Goal: Register for event/course

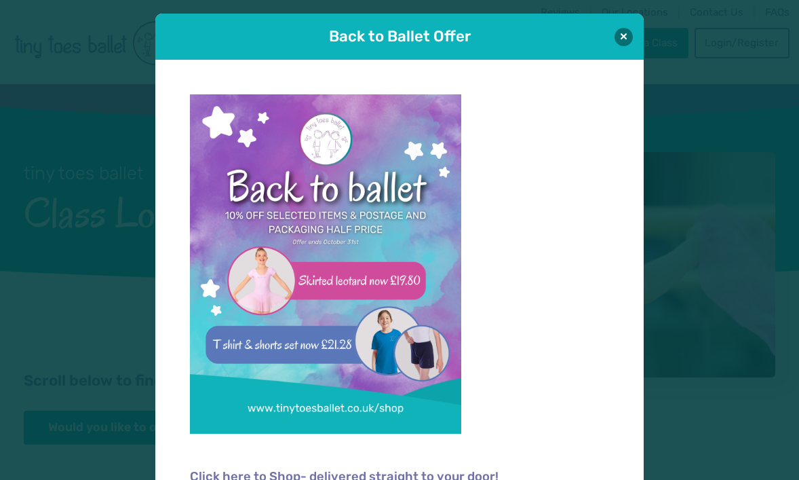
scroll to position [14, 0]
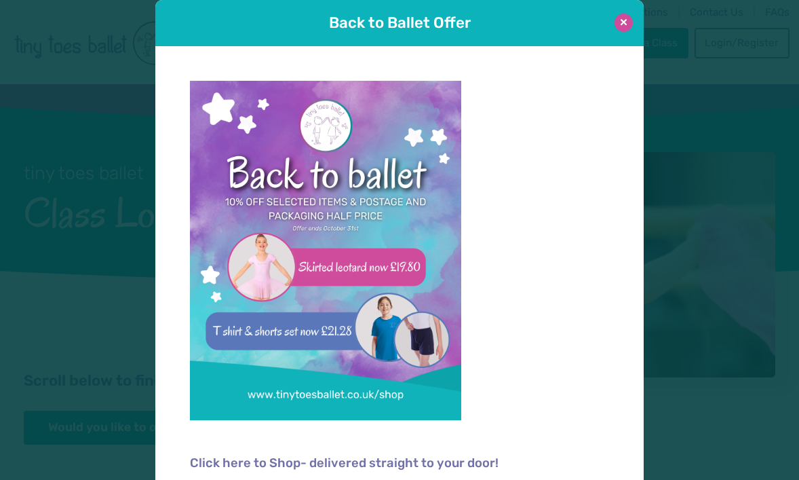
click at [624, 20] on button at bounding box center [624, 23] width 18 height 18
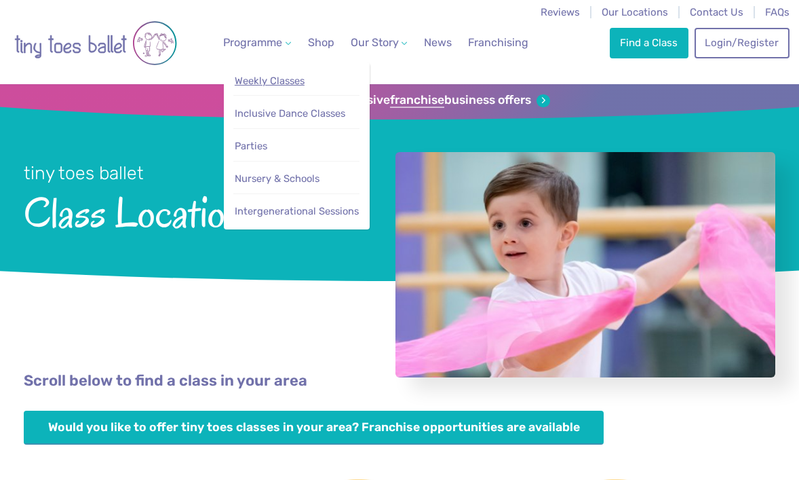
click at [273, 80] on span "Weekly Classes" at bounding box center [270, 81] width 70 height 12
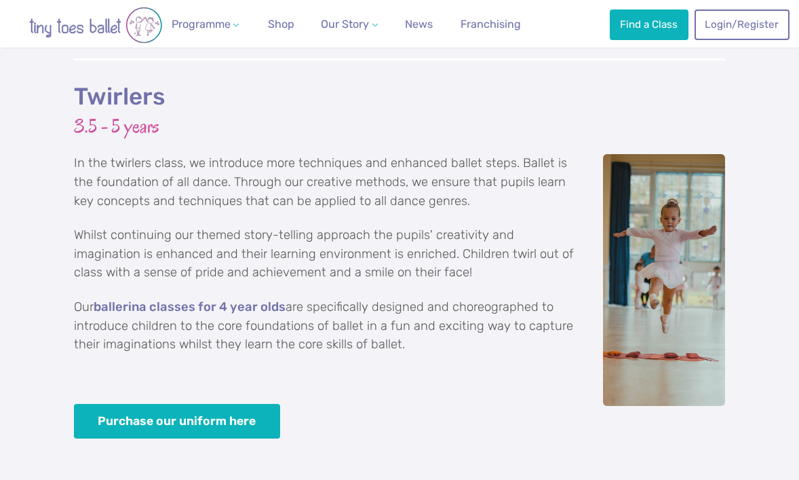
scroll to position [2616, 0]
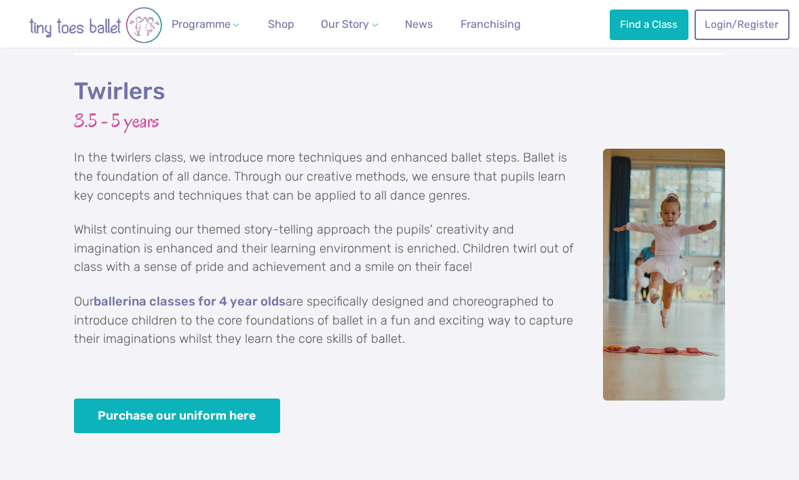
drag, startPoint x: 414, startPoint y: 298, endPoint x: 72, endPoint y: 48, distance: 423.8
click at [72, 53] on div "Twirlers 3.5 - 5 years In the twirlers class, we introduce more techniques and …" at bounding box center [399, 294] width 799 height 482
copy div "Twirlers 3.5 - 5 years In the twirlers class, we introduce more techniques and …"
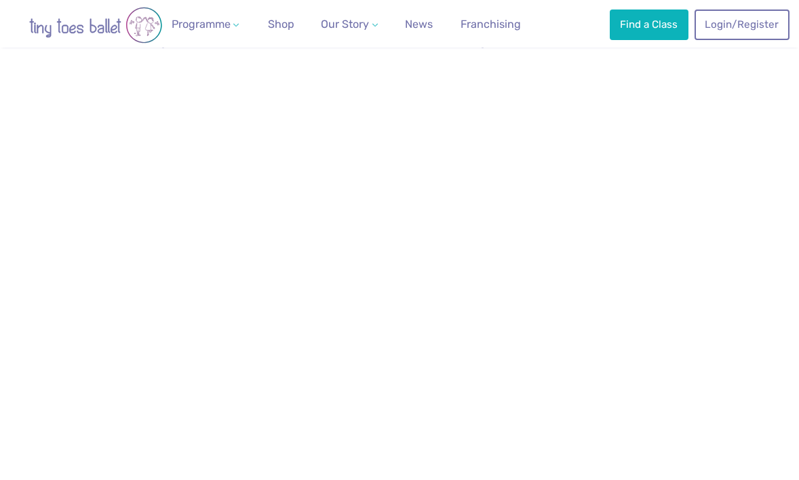
scroll to position [589, 0]
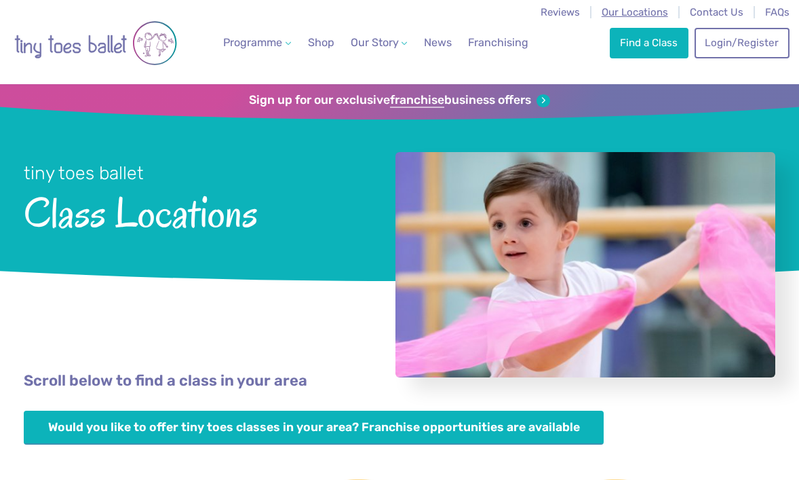
click at [642, 11] on span "Our Locations" at bounding box center [635, 12] width 66 height 12
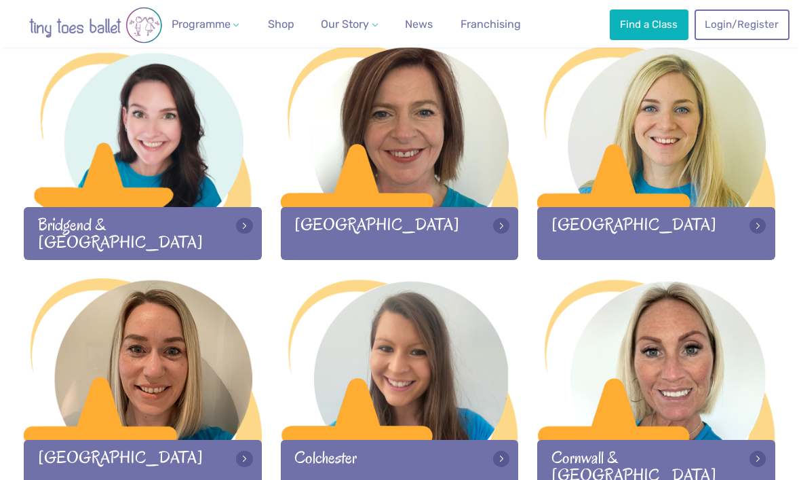
scroll to position [432, 0]
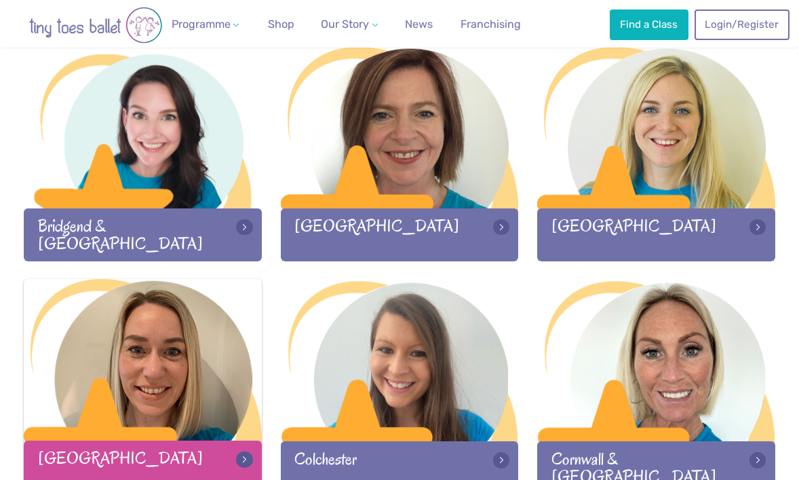
click at [203, 338] on div at bounding box center [143, 361] width 238 height 164
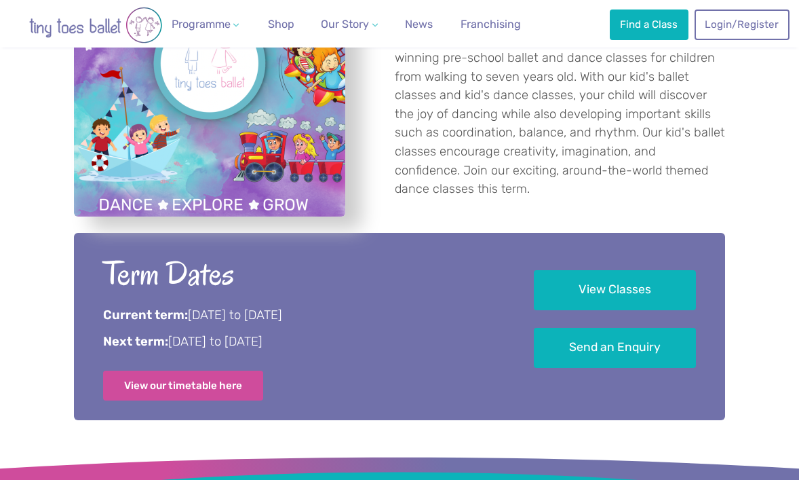
scroll to position [541, 0]
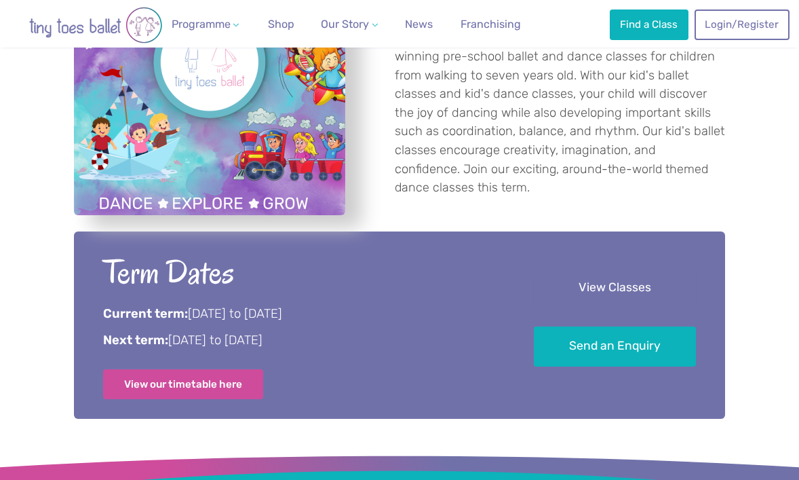
click at [608, 281] on link "View Classes" at bounding box center [615, 288] width 162 height 40
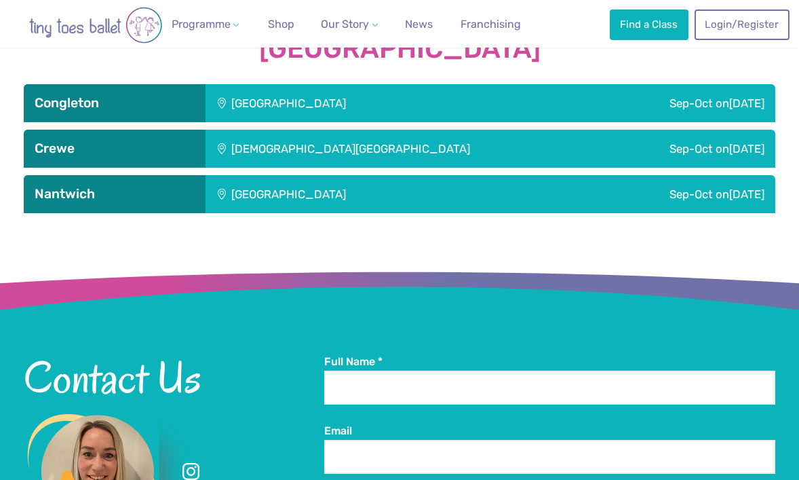
click at [527, 111] on div "Sep-Oct on Sunday" at bounding box center [651, 103] width 248 height 38
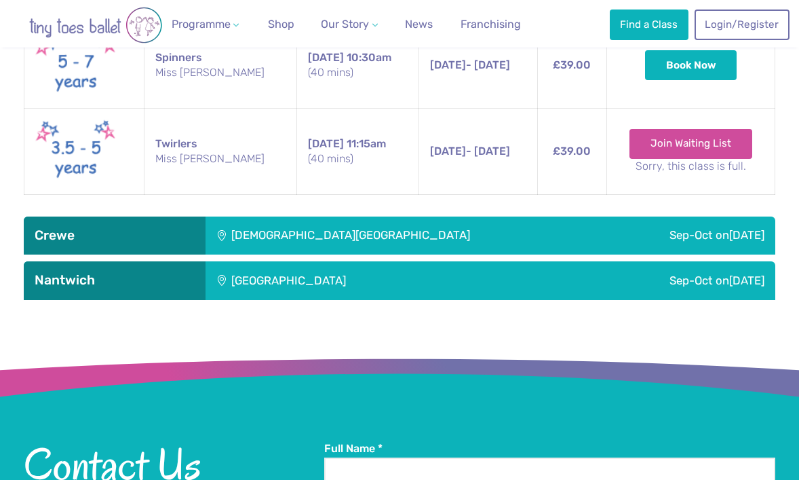
scroll to position [1872, 0]
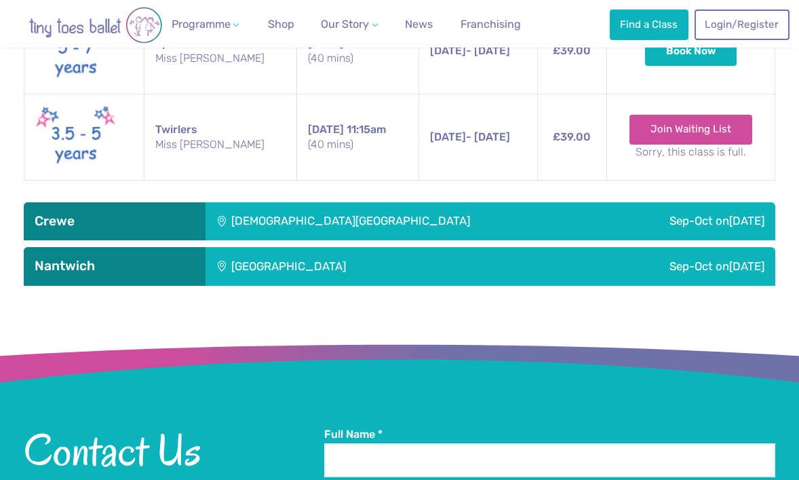
click at [473, 229] on div "St Micheals Church Hall" at bounding box center [406, 221] width 400 height 38
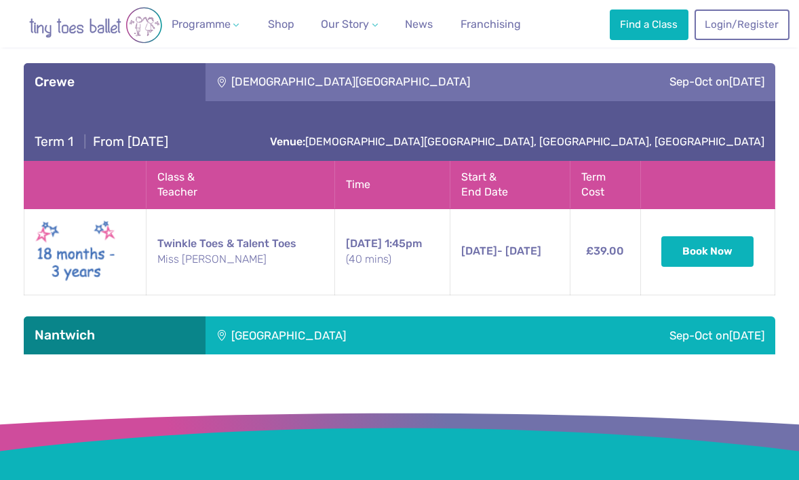
scroll to position [2054, 0]
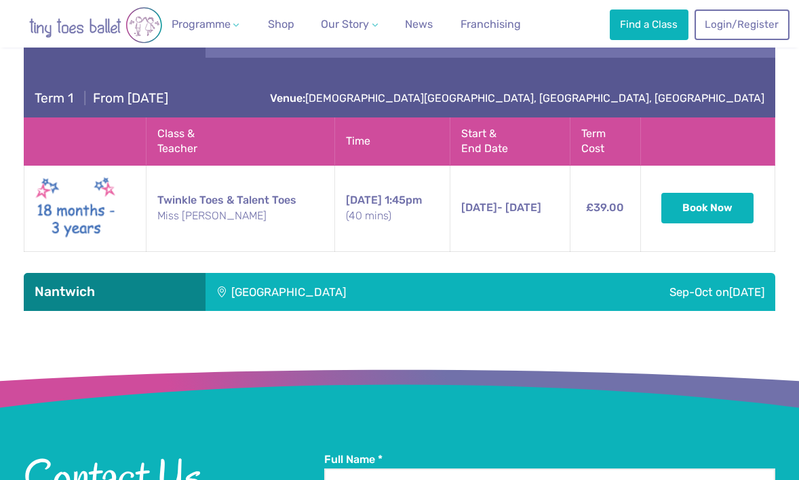
click at [442, 284] on div "Stapeley Community Hall" at bounding box center [367, 292] width 322 height 38
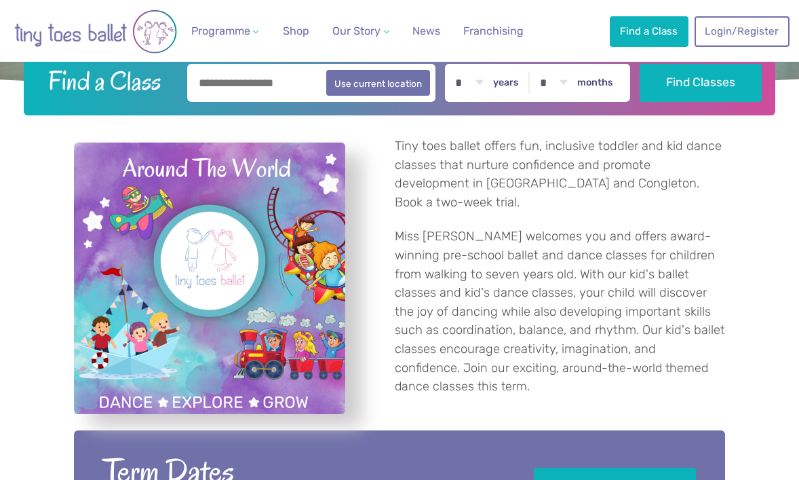
scroll to position [0, 0]
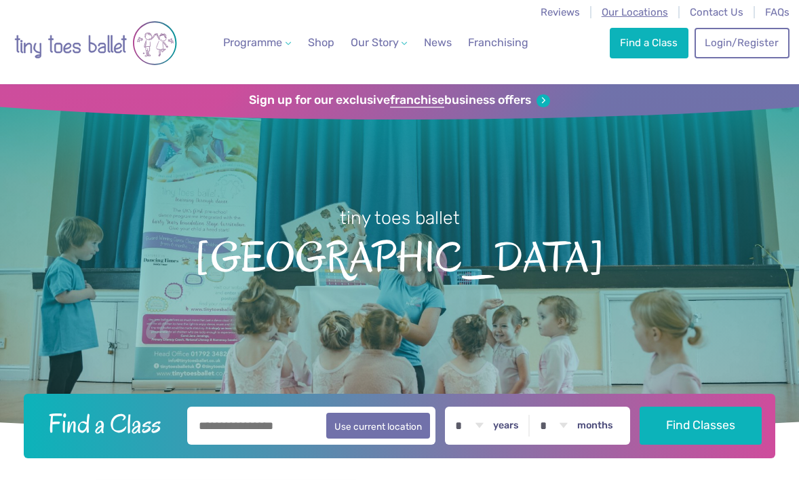
click at [615, 12] on span "Our Locations" at bounding box center [635, 12] width 66 height 12
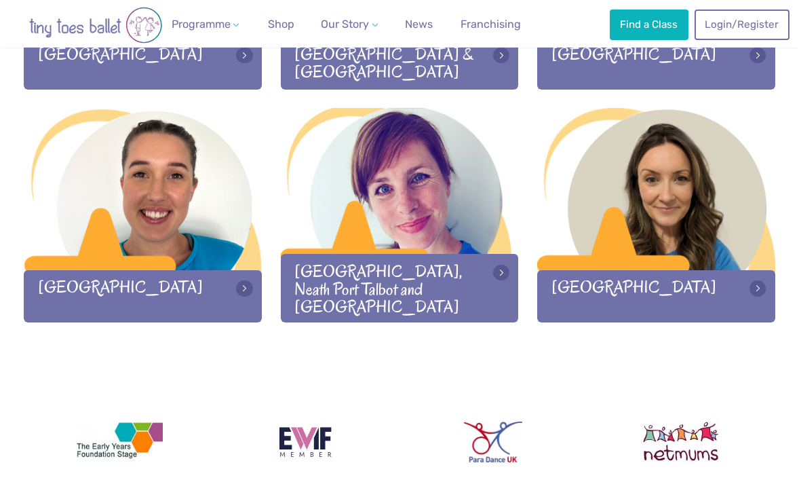
scroll to position [1772, 0]
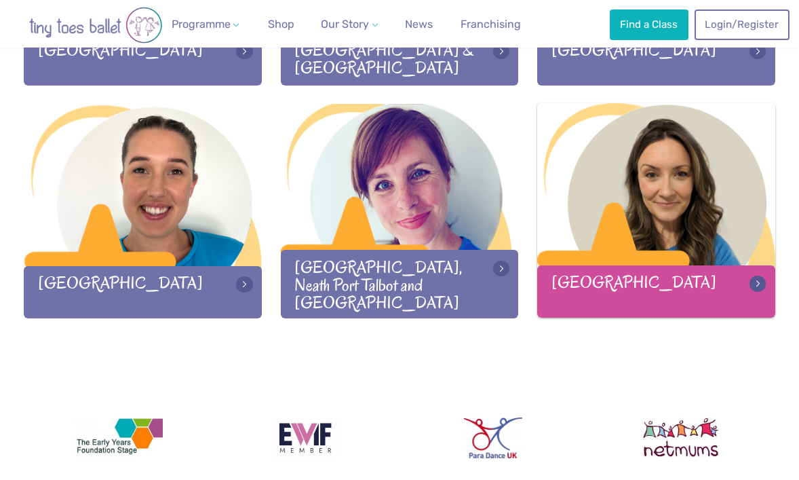
click at [616, 199] on div at bounding box center [656, 185] width 238 height 164
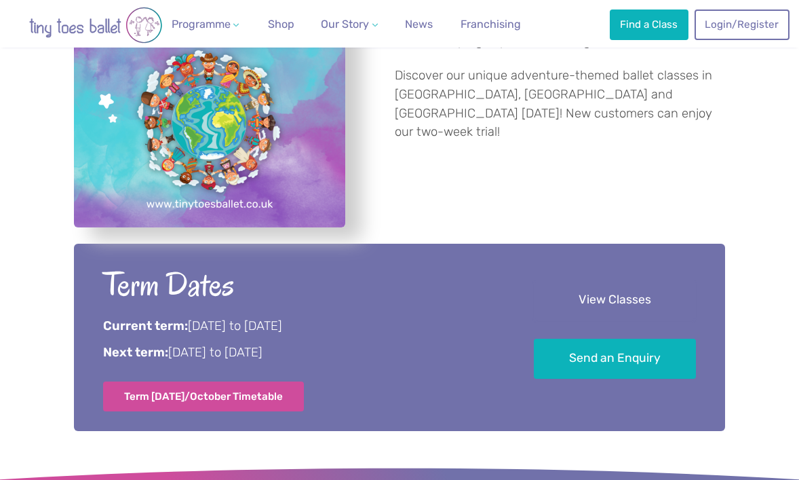
click at [575, 295] on link "View Classes" at bounding box center [615, 300] width 162 height 40
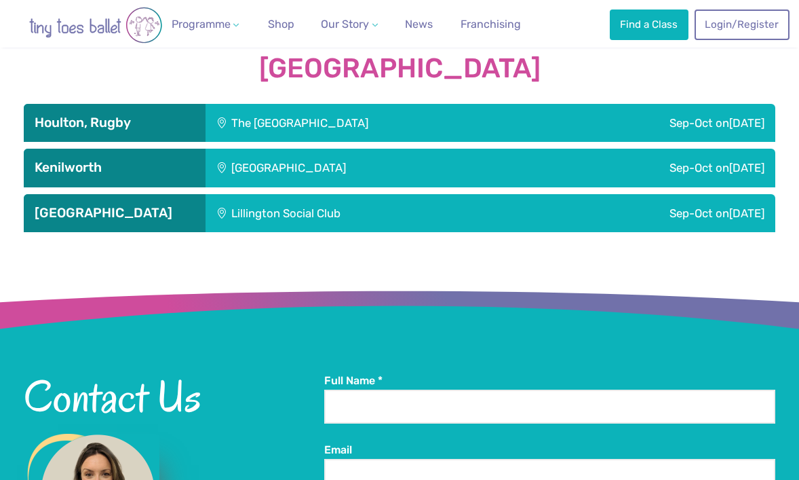
click at [547, 118] on div "The [GEOGRAPHIC_DATA]" at bounding box center [376, 123] width 341 height 38
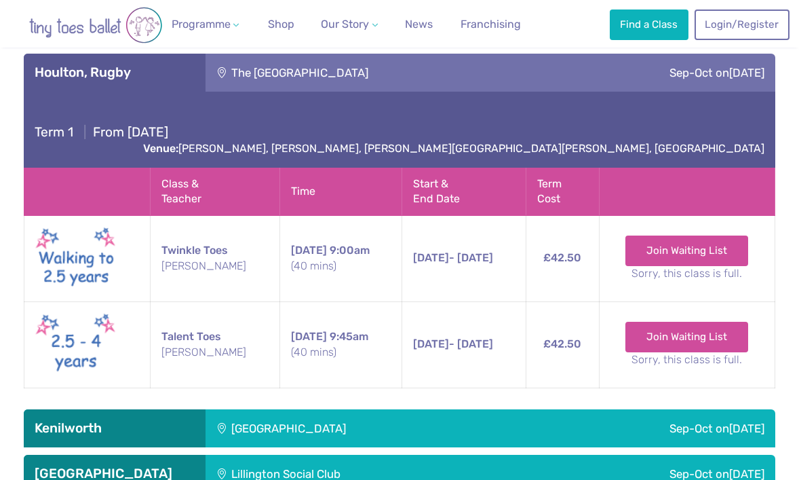
scroll to position [2087, 0]
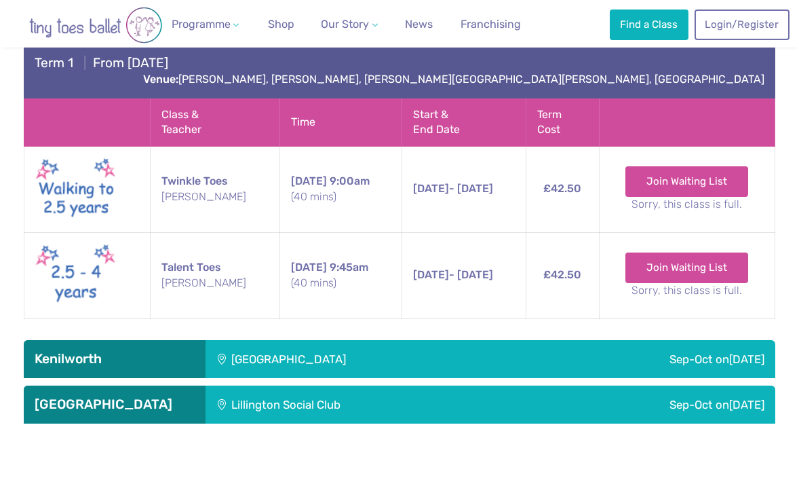
click at [527, 340] on div "Sep-Oct [DATE]" at bounding box center [651, 359] width 248 height 38
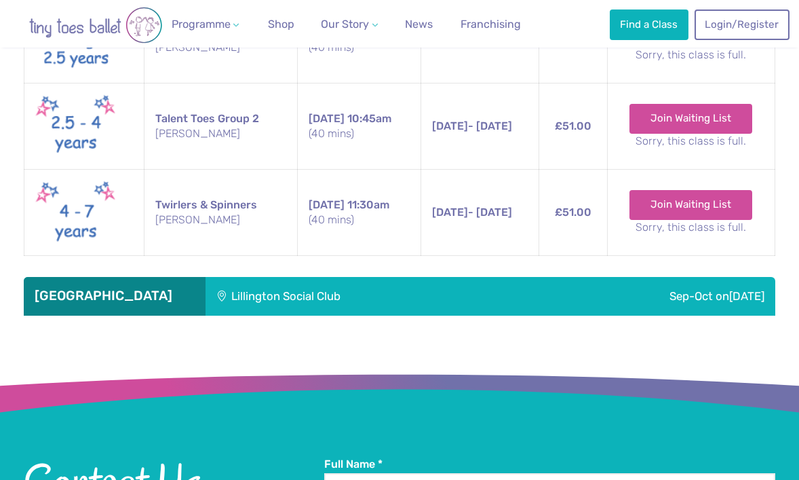
scroll to position [2763, 0]
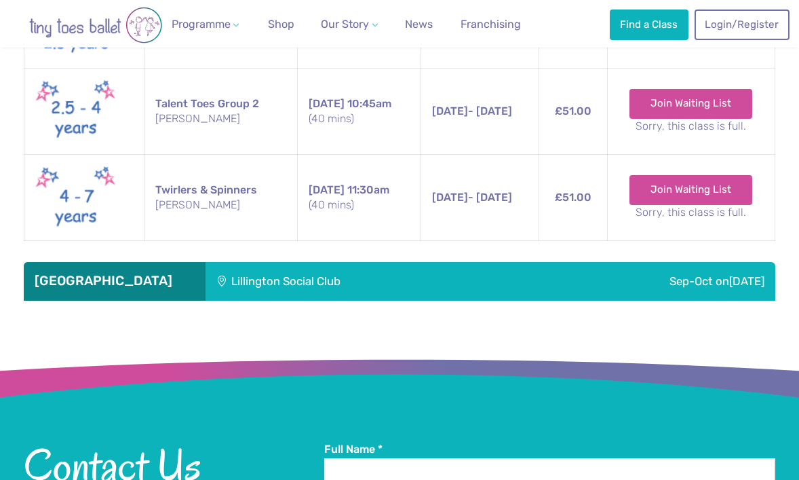
click at [522, 262] on div "Sep-Oct [DATE]" at bounding box center [648, 281] width 253 height 38
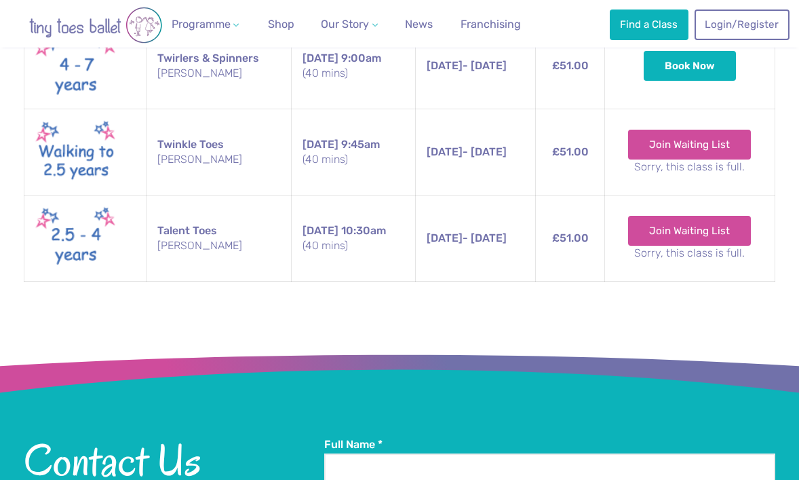
scroll to position [3150, 0]
